Goal: Check status: Check status

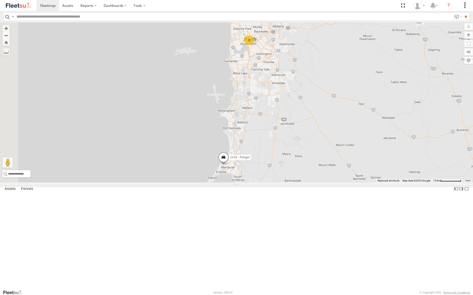
click at [229, 165] on span at bounding box center [223, 159] width 11 height 14
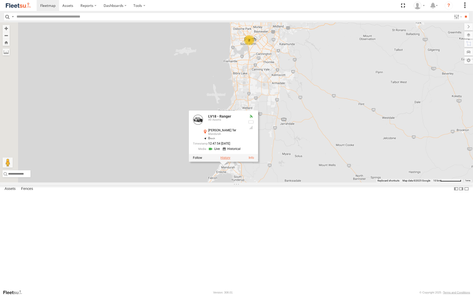
click at [230, 160] on label at bounding box center [225, 158] width 10 height 4
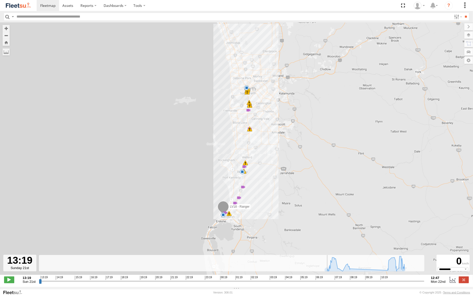
drag, startPoint x: 43, startPoint y: 284, endPoint x: -16, endPoint y: 275, distance: 59.3
click at [39, 279] on input "range" at bounding box center [231, 281] width 385 height 5
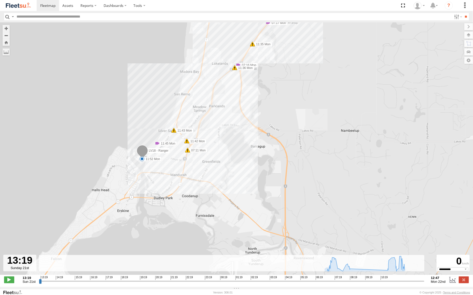
drag, startPoint x: 244, startPoint y: 216, endPoint x: 233, endPoint y: 139, distance: 77.2
click at [233, 139] on div "LV18 - Ranger 07:16 Mon 07:17 Mon 07:21 Mon 07:27 Mon 08:02 Mon 08:08 Mon 08:08…" at bounding box center [236, 151] width 473 height 258
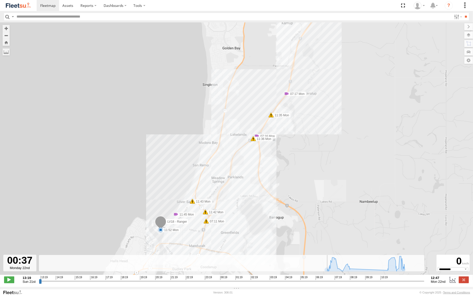
drag, startPoint x: 40, startPoint y: 284, endPoint x: 224, endPoint y: 283, distance: 184.3
click at [224, 283] on input "range" at bounding box center [231, 281] width 385 height 5
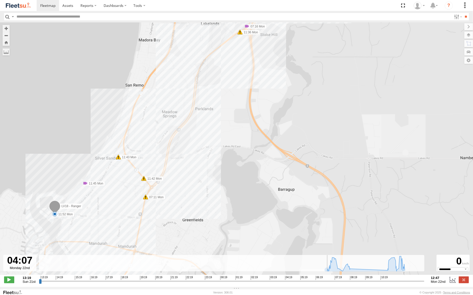
drag, startPoint x: 225, startPoint y: 285, endPoint x: 225, endPoint y: 156, distance: 128.6
click at [280, 284] on input "range" at bounding box center [231, 281] width 385 height 5
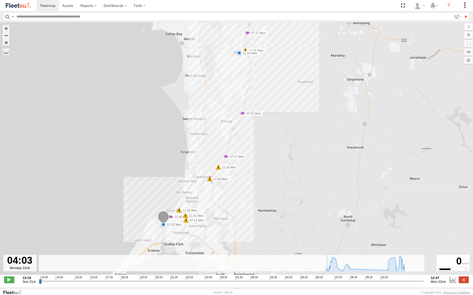
drag, startPoint x: 192, startPoint y: 112, endPoint x: 207, endPoint y: 202, distance: 91.4
click at [207, 202] on div "LV18 - Ranger 07:16 Mon 07:17 Mon 07:21 Mon 07:27 Mon 08:02 Mon 08:08 Mon 08:08…" at bounding box center [236, 151] width 473 height 258
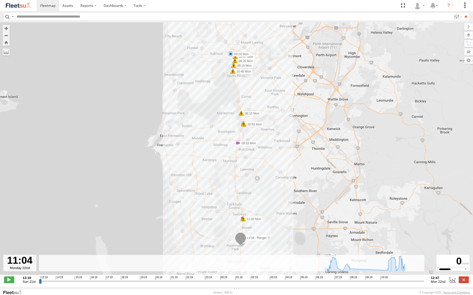
drag, startPoint x: 282, startPoint y: 284, endPoint x: 395, endPoint y: 185, distance: 150.1
click at [395, 279] on input "range" at bounding box center [231, 281] width 385 height 5
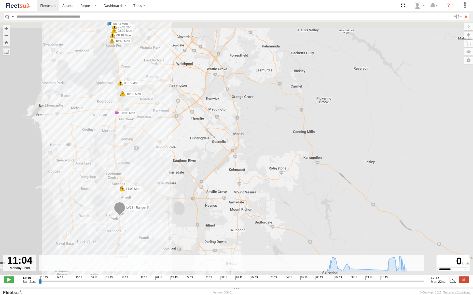
drag, startPoint x: 146, startPoint y: 46, endPoint x: 184, endPoint y: 119, distance: 81.7
click at [184, 119] on div "LV18 - Ranger 07:16 Mon 07:17 Mon 07:21 Mon 07:27 Mon 08:02 Mon 08:08 Mon 08:08…" at bounding box center [236, 151] width 473 height 258
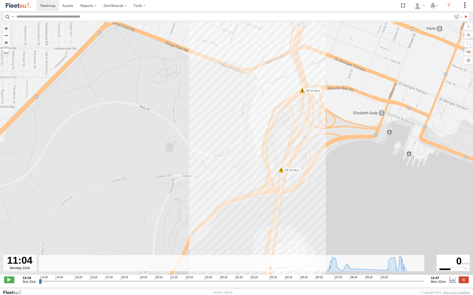
drag, startPoint x: 206, startPoint y: 82, endPoint x: 197, endPoint y: 125, distance: 44.0
click at [199, 123] on div "LV18 - Ranger 07:16 Mon 07:17 Mon 07:21 Mon 07:27 Mon 08:02 Mon 08:08 Mon 08:08…" at bounding box center [236, 151] width 473 height 258
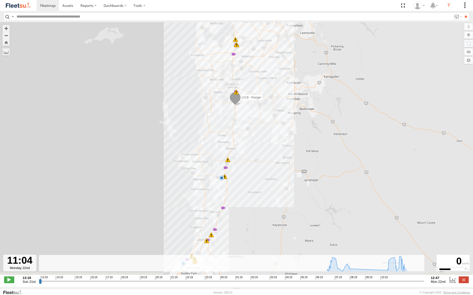
drag, startPoint x: 267, startPoint y: 197, endPoint x: 263, endPoint y: 121, distance: 76.5
click at [263, 121] on div "LV18 - Ranger 07:16 Mon 07:17 Mon 07:21 Mon 07:27 Mon 08:02 Mon 08:08 Mon 08:08…" at bounding box center [236, 151] width 473 height 258
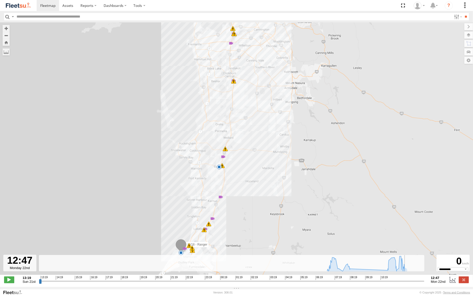
drag, startPoint x: 396, startPoint y: 284, endPoint x: 437, endPoint y: 284, distance: 41.0
type input "**********"
click at [424, 284] on input "range" at bounding box center [231, 281] width 385 height 5
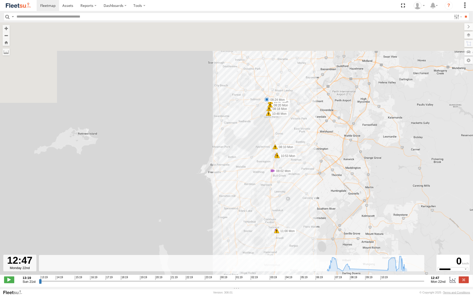
drag, startPoint x: 270, startPoint y: 53, endPoint x: 295, endPoint y: 184, distance: 133.2
click at [295, 184] on div "LV18 - Ranger 07:16 Mon 07:17 Mon 07:21 Mon 07:27 Mon 08:02 Mon 08:08 Mon 08:08…" at bounding box center [236, 151] width 473 height 258
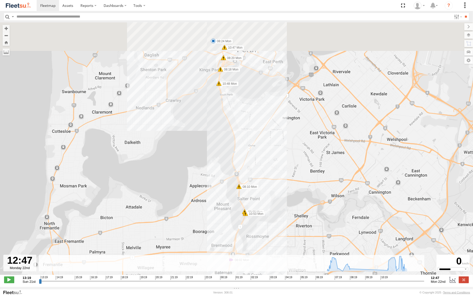
drag, startPoint x: 263, startPoint y: 85, endPoint x: 275, endPoint y: 175, distance: 91.4
click at [275, 175] on div "LV18 - Ranger 07:16 Mon 07:17 Mon 07:21 Mon 07:27 Mon 08:02 Mon 08:08 Mon 08:08…" at bounding box center [236, 151] width 473 height 258
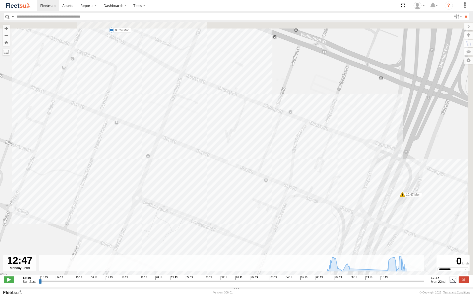
drag, startPoint x: 254, startPoint y: 100, endPoint x: 231, endPoint y: 130, distance: 38.5
click at [231, 130] on div "LV18 - Ranger 07:16 Mon 07:17 Mon 07:21 Mon 07:27 Mon 08:02 Mon 08:08 Mon 08:08…" at bounding box center [236, 151] width 473 height 258
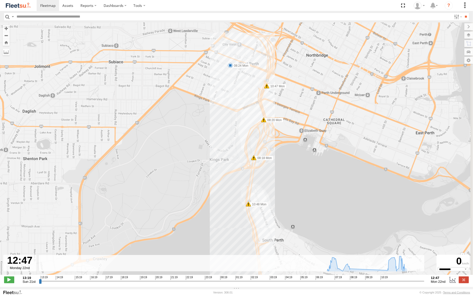
drag, startPoint x: 313, startPoint y: 165, endPoint x: 279, endPoint y: 121, distance: 55.3
click at [282, 124] on div "LV18 - Ranger 07:16 Mon 07:17 Mon 07:21 Mon 07:27 Mon 08:02 Mon 08:08 Mon 08:08…" at bounding box center [236, 151] width 473 height 258
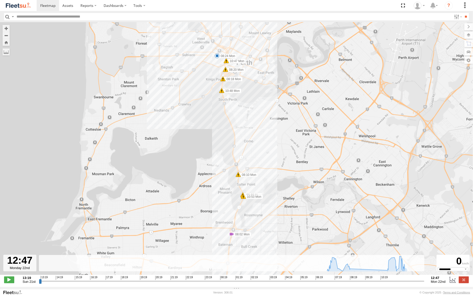
drag, startPoint x: 273, startPoint y: 187, endPoint x: 259, endPoint y: 126, distance: 62.7
click at [259, 126] on div "LV18 - Ranger 07:16 Mon 07:17 Mon 07:21 Mon 07:27 Mon 08:02 Mon 08:08 Mon 08:08…" at bounding box center [236, 151] width 473 height 258
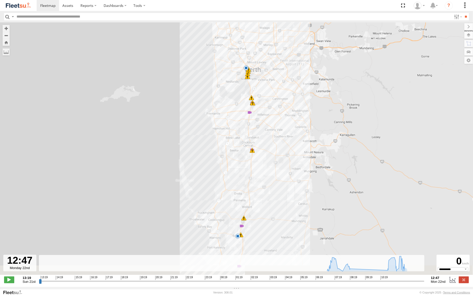
drag, startPoint x: 256, startPoint y: 182, endPoint x: 257, endPoint y: 107, distance: 74.8
click at [257, 107] on div "LV18 - Ranger 07:16 Mon 07:17 Mon 07:21 Mon 07:27 Mon 08:02 Mon 08:08 Mon 08:08…" at bounding box center [236, 151] width 473 height 258
